Goal: Information Seeking & Learning: Learn about a topic

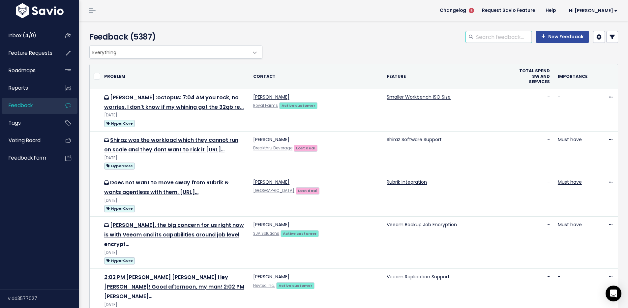
click at [500, 37] on input "search" at bounding box center [504, 37] width 56 height 12
type input "upload"
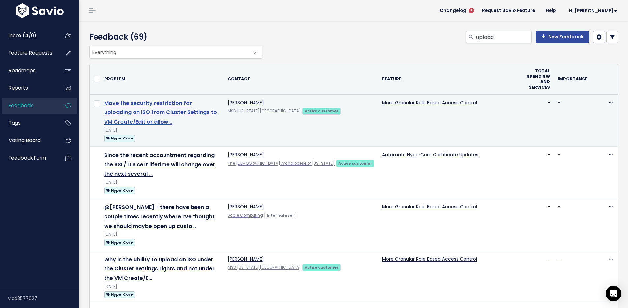
click at [196, 106] on link "Move the security restriction for uploading an ISO from Cluster Settings to VM …" at bounding box center [160, 112] width 113 height 27
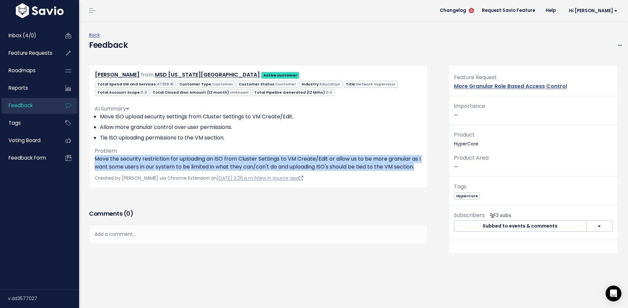
drag, startPoint x: 109, startPoint y: 174, endPoint x: 90, endPoint y: 159, distance: 24.2
click at [90, 159] on div "Tim Toepp from MSD Washington Township Active customer 47359.41 0.0" at bounding box center [258, 126] width 339 height 123
copy p "Move the security restriction for uploading an ISO from Cluster Settings to VM …"
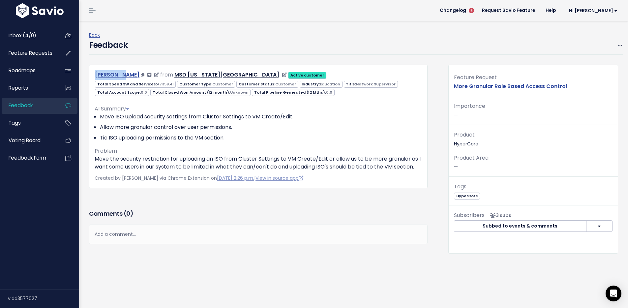
drag, startPoint x: 90, startPoint y: 74, endPoint x: 119, endPoint y: 75, distance: 29.0
click at [121, 76] on div "Tim Toepp from MSD Washington Township Active customer" at bounding box center [258, 75] width 337 height 10
copy link "Tim Toepp"
drag, startPoint x: 231, startPoint y: 76, endPoint x: 160, endPoint y: 73, distance: 71.3
click at [174, 73] on div "MSD [US_STATE][GEOGRAPHIC_DATA]" at bounding box center [230, 75] width 112 height 10
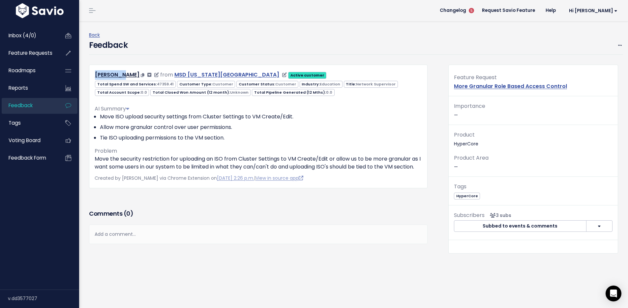
copy link "MSD [US_STATE][GEOGRAPHIC_DATA]"
click at [96, 40] on h4 "Feedback" at bounding box center [108, 45] width 39 height 12
click at [94, 33] on link "Back" at bounding box center [94, 35] width 11 height 7
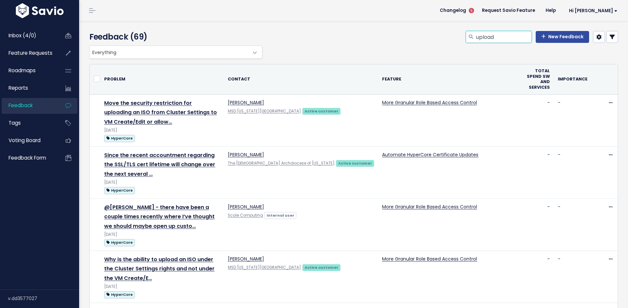
click at [495, 38] on input "upload" at bounding box center [504, 37] width 56 height 12
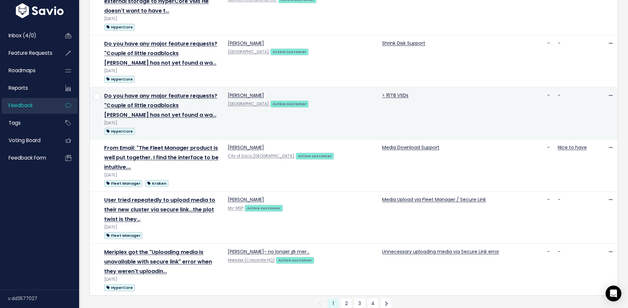
scroll to position [828, 0]
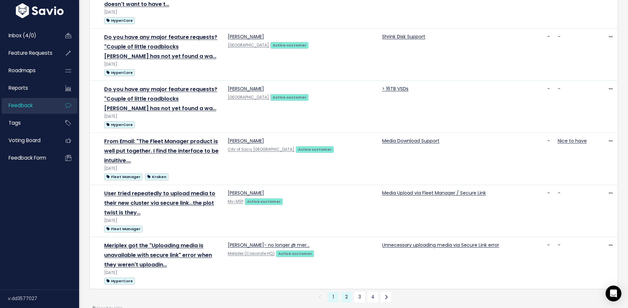
click at [341, 292] on link "2" at bounding box center [346, 297] width 11 height 11
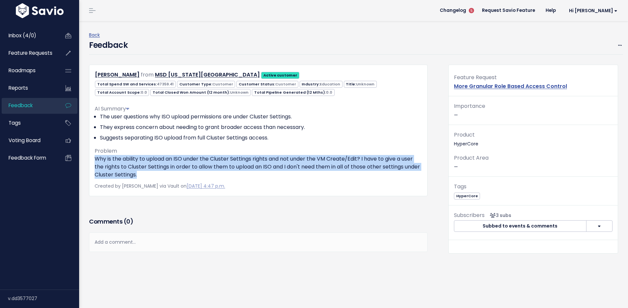
drag, startPoint x: 161, startPoint y: 177, endPoint x: 94, endPoint y: 156, distance: 70.4
click at [95, 156] on p "Why is the ability to upload an ISO under the Cluster Settings rights and not u…" at bounding box center [259, 167] width 328 height 24
copy p "Why is the ability to upload an ISO under the Cluster Settings rights and not u…"
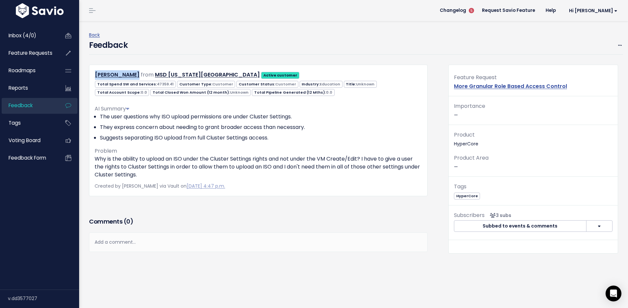
drag, startPoint x: 89, startPoint y: 77, endPoint x: 170, endPoint y: 63, distance: 81.4
click at [136, 76] on div "[PERSON_NAME] from MSD [US_STATE][GEOGRAPHIC_DATA] Active customer" at bounding box center [258, 75] width 337 height 10
copy link "[PERSON_NAME]"
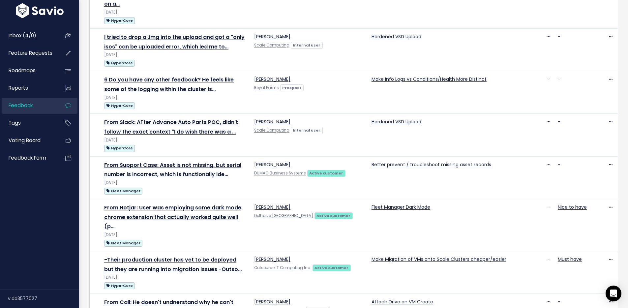
scroll to position [696, 0]
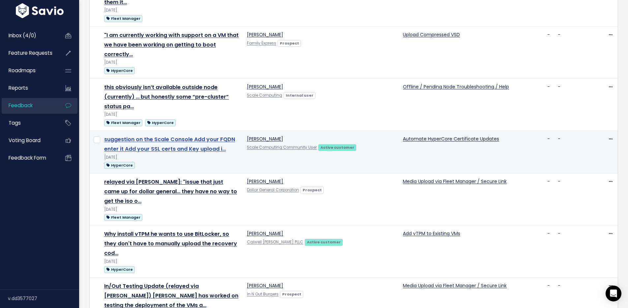
scroll to position [684, 0]
